Goal: Obtain resource: Obtain resource

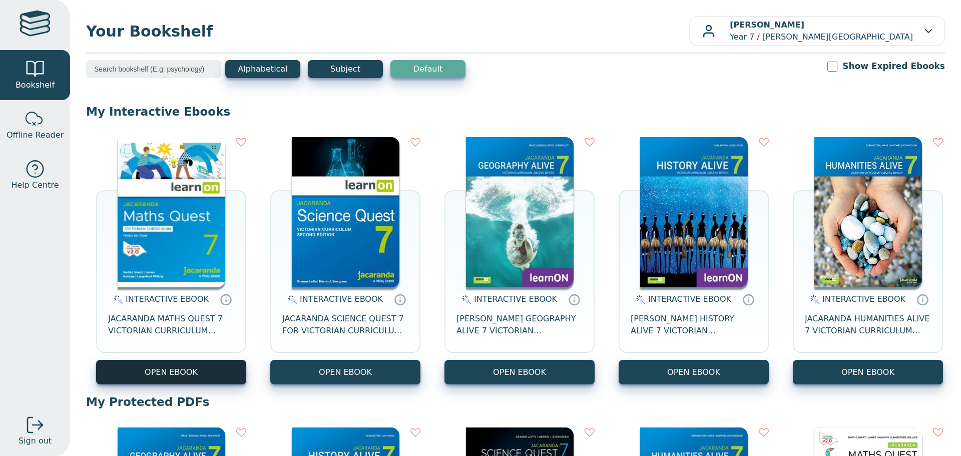
click at [225, 376] on button "OPEN EBOOK" at bounding box center [171, 372] width 150 height 25
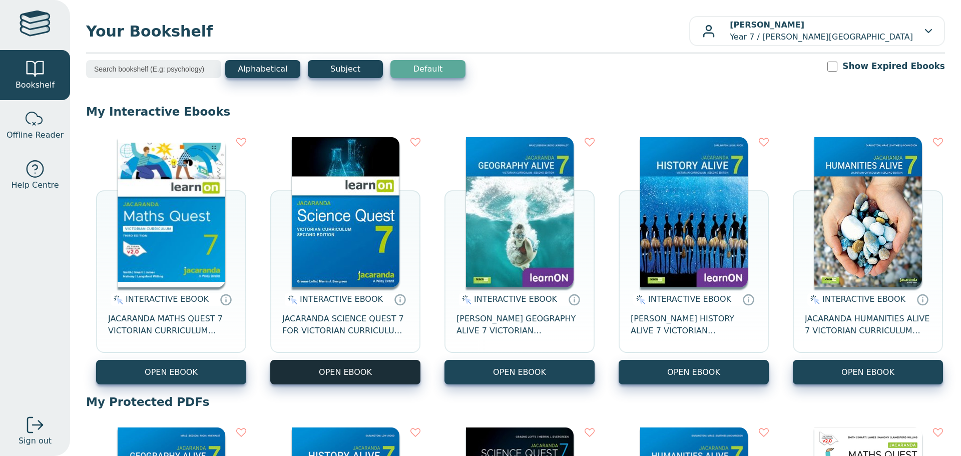
click at [327, 370] on button "OPEN EBOOK" at bounding box center [345, 372] width 150 height 25
